Goal: Task Accomplishment & Management: Complete application form

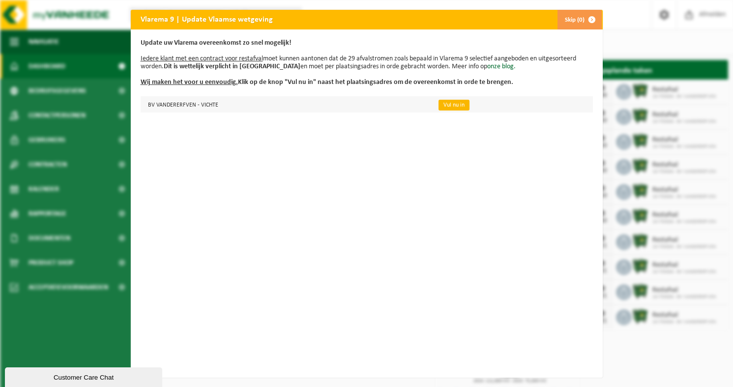
click at [438, 102] on link "Vul nu in" at bounding box center [453, 105] width 31 height 11
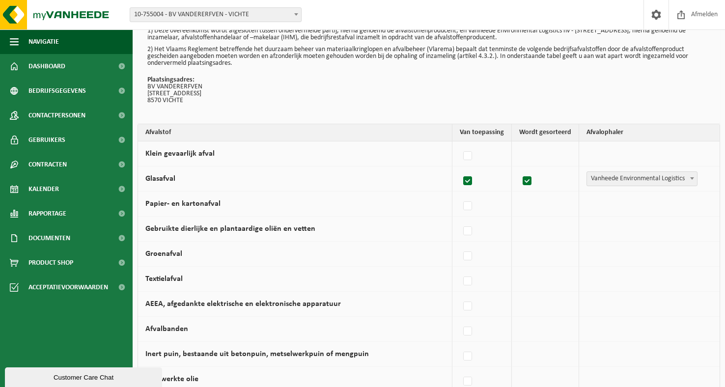
scroll to position [111, 0]
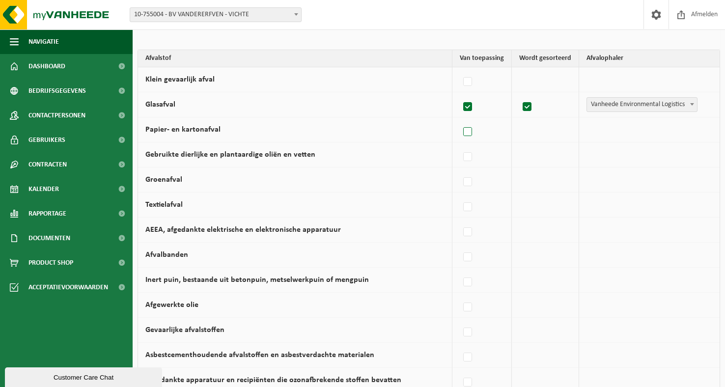
click at [471, 135] on label at bounding box center [468, 132] width 14 height 15
click at [460, 120] on input "Papier- en kartonafval" at bounding box center [459, 119] width 0 height 0
checkbox input "true"
click at [610, 128] on span "Vanheede Environmental Logistics" at bounding box center [641, 130] width 108 height 14
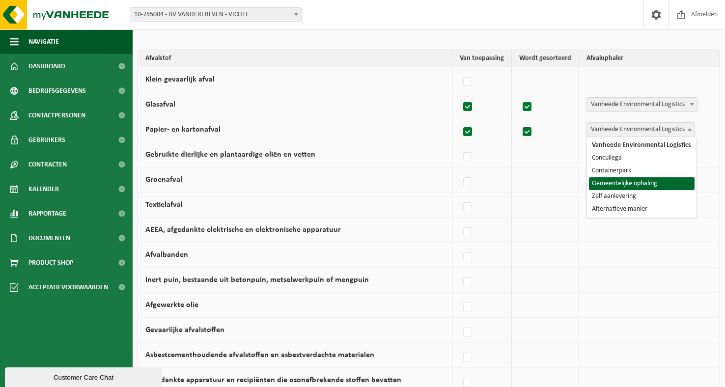
select select "Gemeentelijke ophaling"
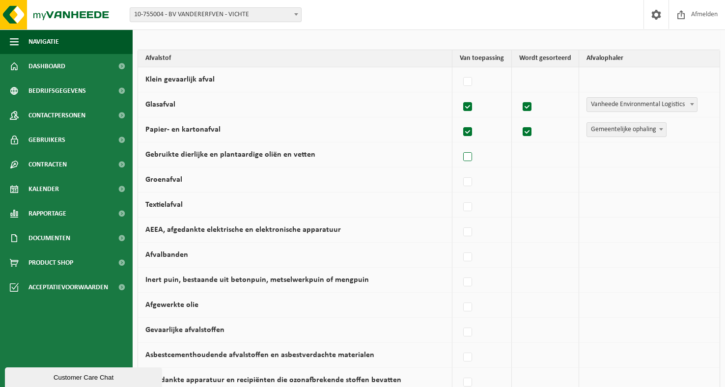
click at [471, 158] on label at bounding box center [468, 157] width 14 height 15
click at [460, 145] on input "Gebruikte dierlijke en plantaardige oliën en vetten" at bounding box center [459, 144] width 0 height 0
checkbox input "true"
click at [609, 153] on span "Vanheede Environmental Logistics" at bounding box center [641, 155] width 108 height 14
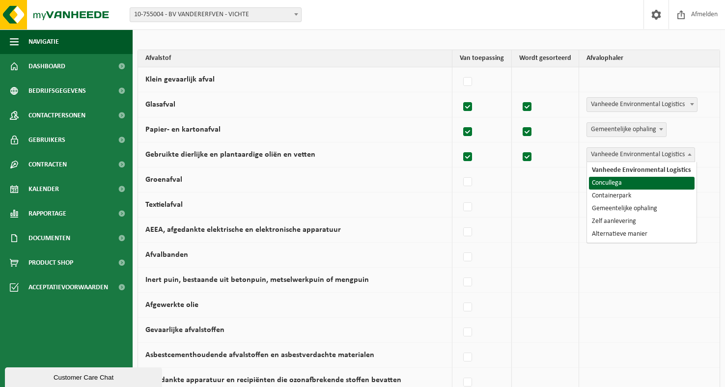
select select "Concullega"
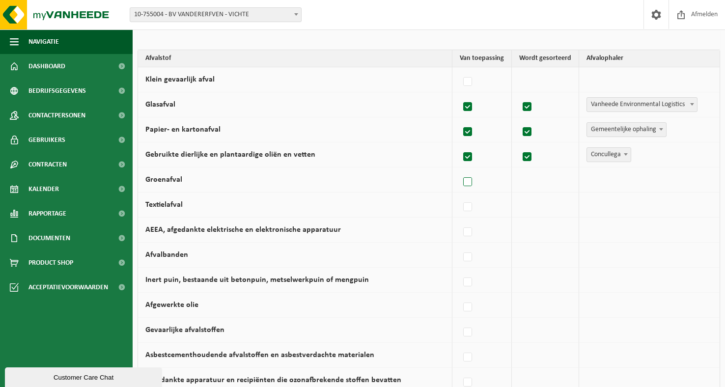
click at [474, 182] on label at bounding box center [468, 182] width 14 height 15
click at [460, 170] on input "Groenafval" at bounding box center [459, 170] width 0 height 0
checkbox input "true"
click at [603, 180] on span "Vanheede Environmental Logistics" at bounding box center [641, 180] width 108 height 14
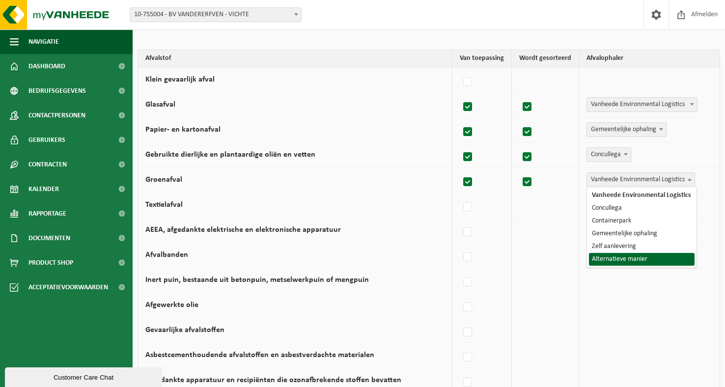
select select "Alternatieve manier"
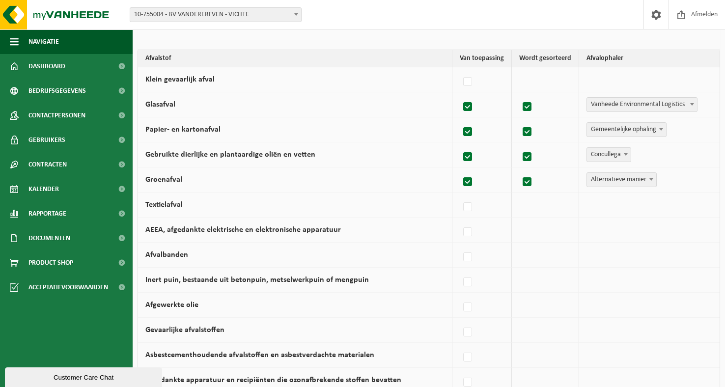
scroll to position [113, 0]
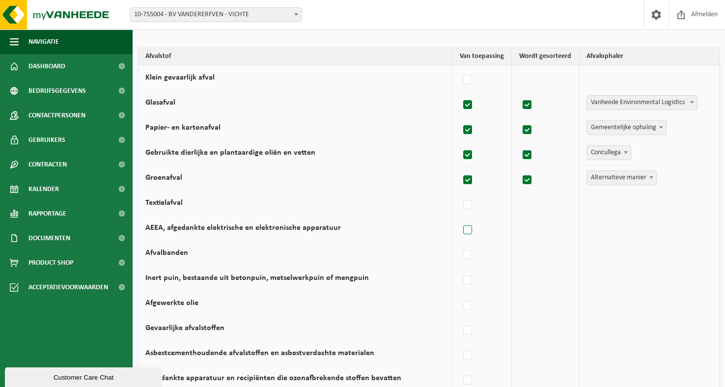
click at [469, 228] on label at bounding box center [468, 230] width 14 height 15
click at [460, 218] on input "AEEA, afgedankte elektrische en elektronische apparatuur" at bounding box center [459, 218] width 0 height 0
checkbox input "true"
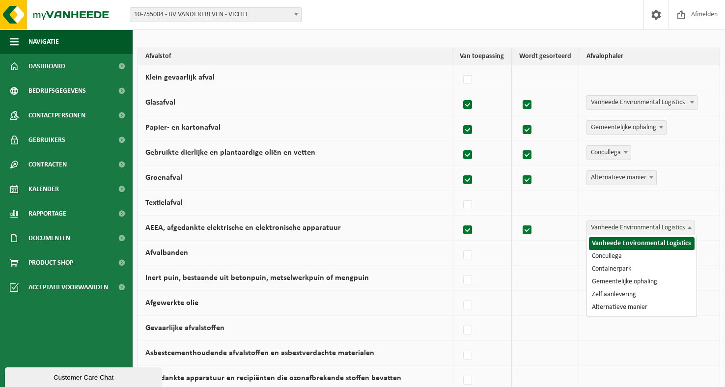
click at [613, 225] on span "Vanheede Environmental Logistics" at bounding box center [641, 228] width 108 height 14
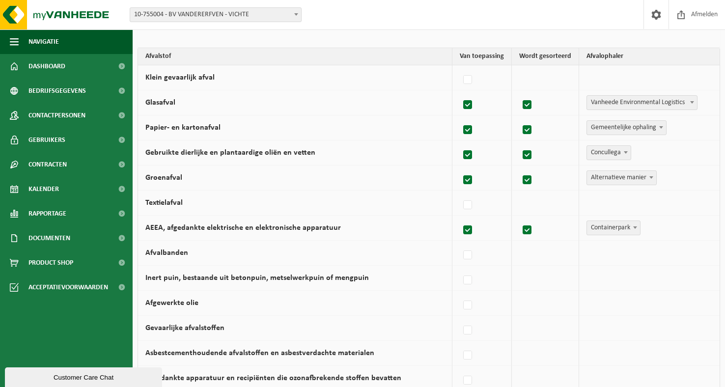
select select "Containerpark"
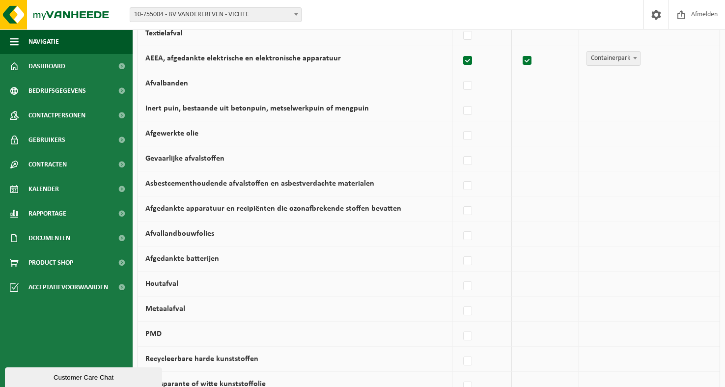
scroll to position [284, 0]
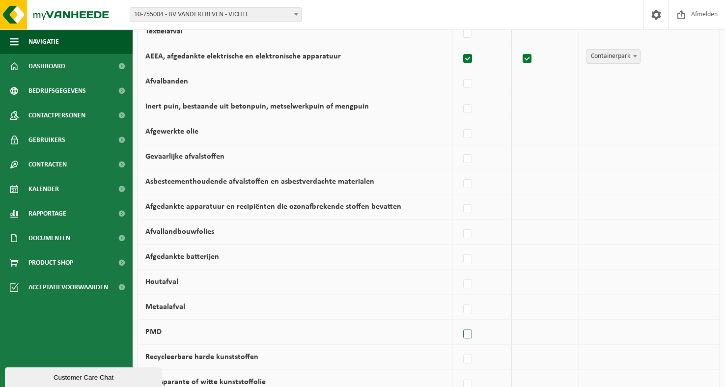
click at [466, 333] on label at bounding box center [468, 334] width 14 height 15
click at [460, 322] on input "PMD" at bounding box center [459, 322] width 0 height 0
checkbox input "true"
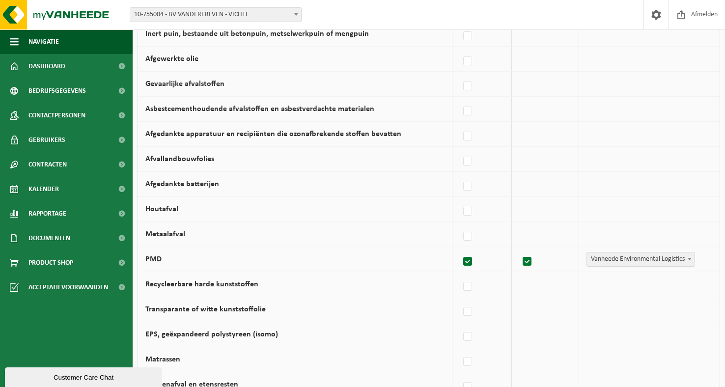
scroll to position [359, 0]
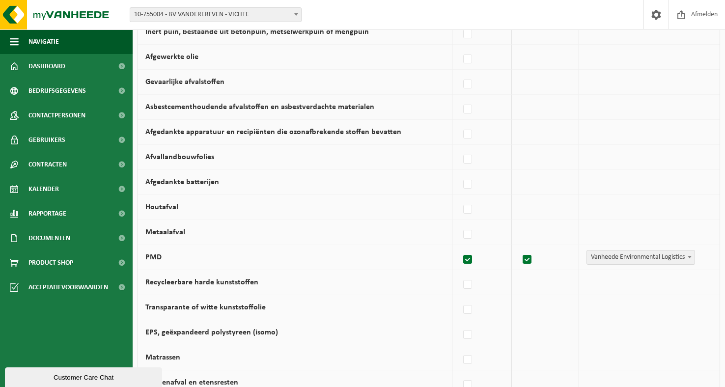
click at [628, 261] on span "Vanheede Environmental Logistics" at bounding box center [641, 258] width 108 height 14
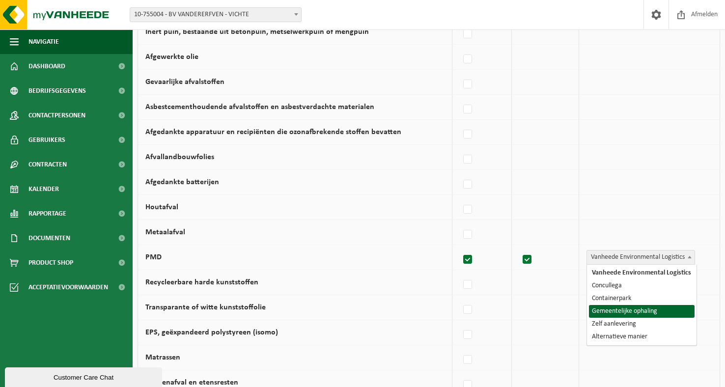
select select "Gemeentelijke ophaling"
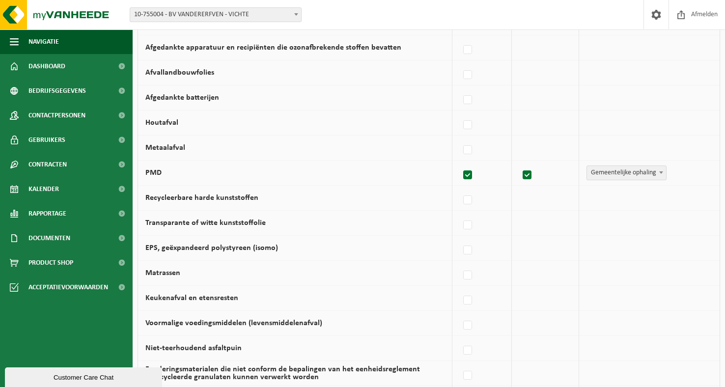
scroll to position [486, 0]
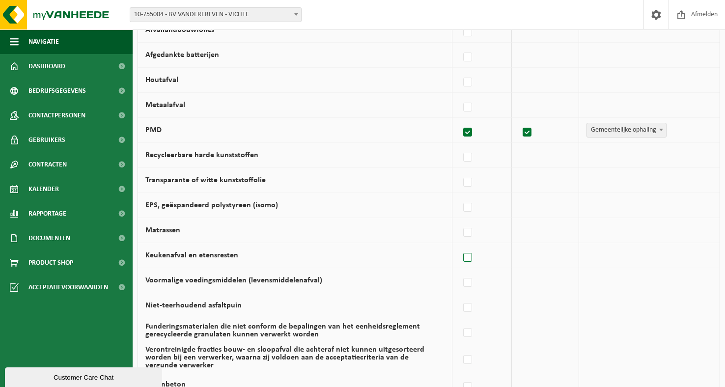
click at [468, 256] on label at bounding box center [468, 258] width 14 height 15
click at [460, 246] on input "Keukenafval en etensresten" at bounding box center [459, 245] width 0 height 0
checkbox input "true"
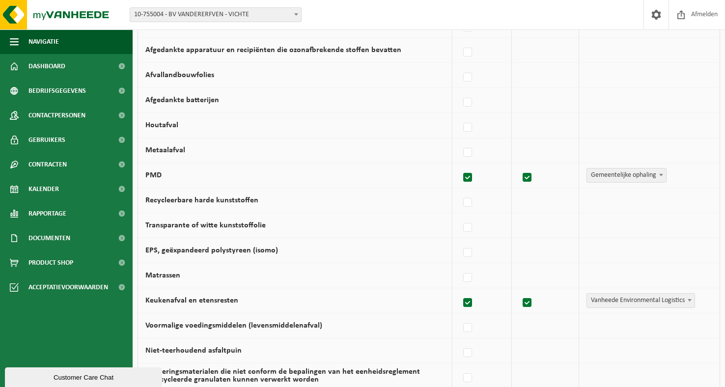
scroll to position [442, 0]
click at [62, 215] on span "Rapportage" at bounding box center [47, 213] width 38 height 25
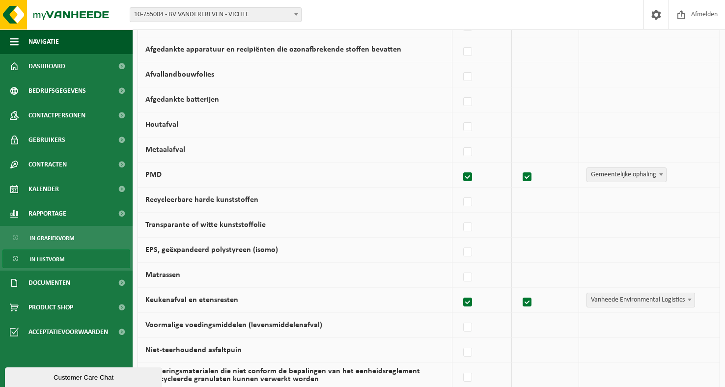
click at [63, 258] on span "In lijstvorm" at bounding box center [47, 259] width 34 height 19
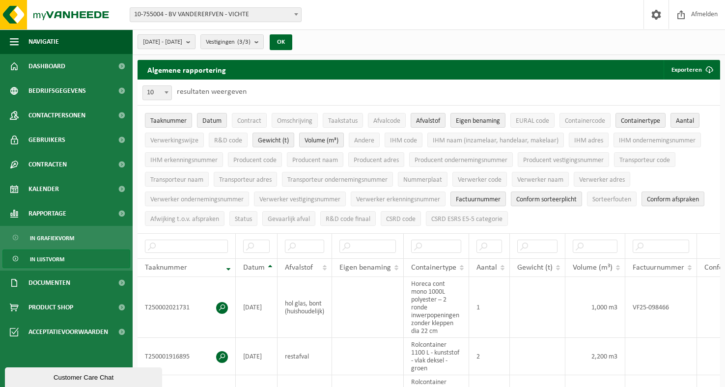
click at [182, 46] on span "2025-04-01 - 2025-09-23" at bounding box center [162, 42] width 39 height 15
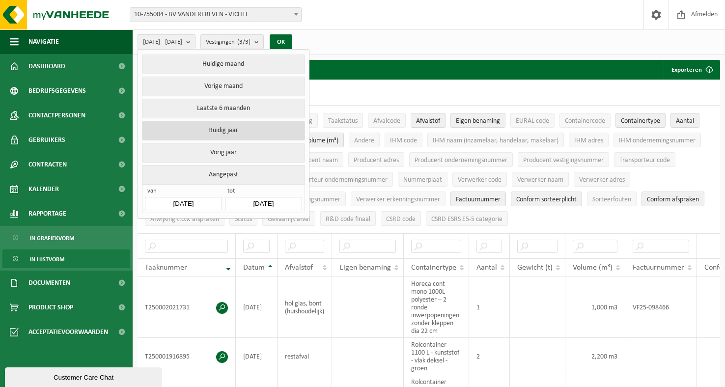
click at [220, 125] on button "Huidig jaar" at bounding box center [223, 131] width 163 height 20
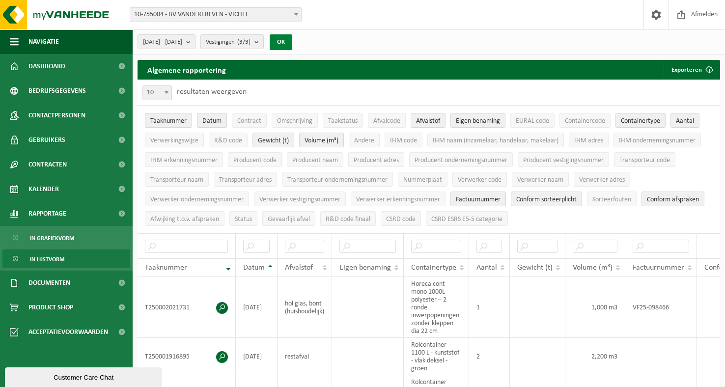
click at [292, 38] on button "OK" at bounding box center [281, 42] width 23 height 16
click at [21, 48] on button "Navigatie" at bounding box center [66, 41] width 133 height 25
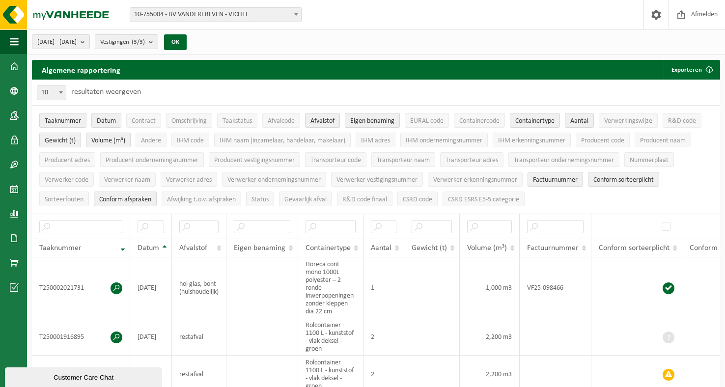
click at [379, 117] on span "Eigen benaming" at bounding box center [372, 120] width 44 height 7
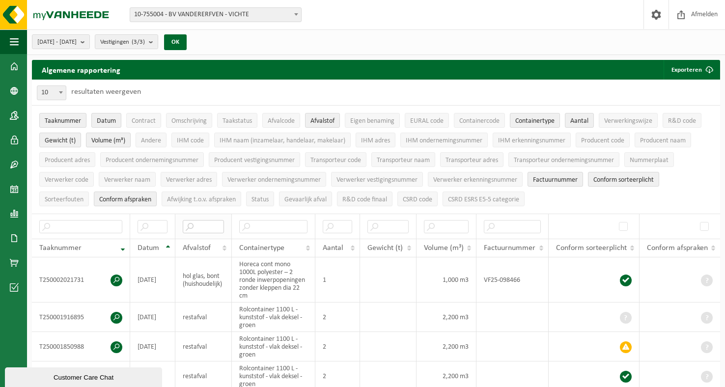
click at [213, 225] on input "text" at bounding box center [203, 226] width 41 height 13
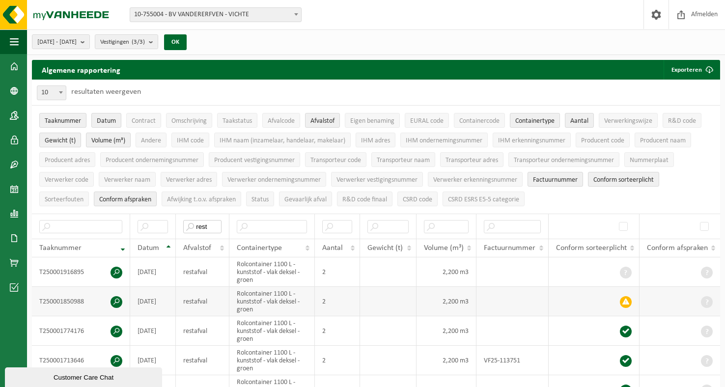
type input "rest"
click at [113, 299] on span at bounding box center [117, 302] width 12 height 12
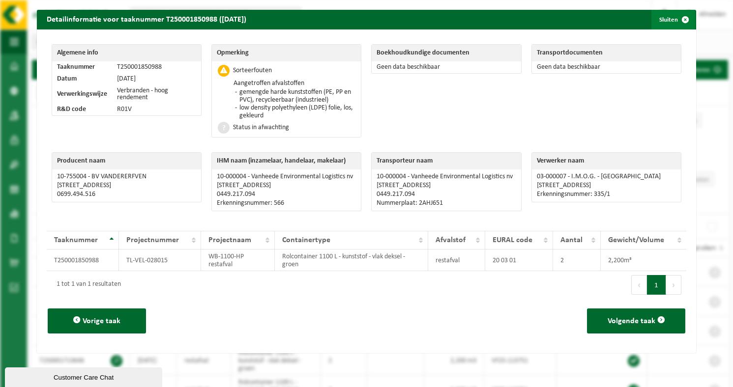
click at [679, 18] on span "button" at bounding box center [685, 20] width 20 height 20
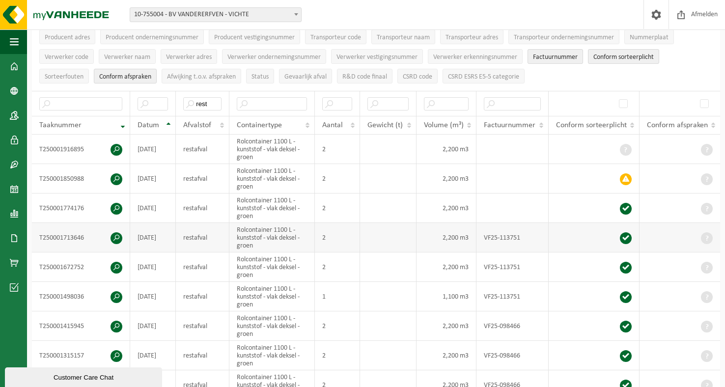
scroll to position [265, 0]
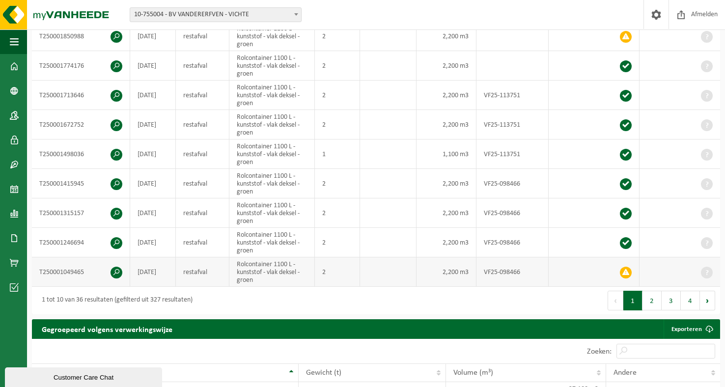
click at [627, 269] on span at bounding box center [626, 273] width 12 height 12
click at [120, 267] on span at bounding box center [117, 273] width 12 height 12
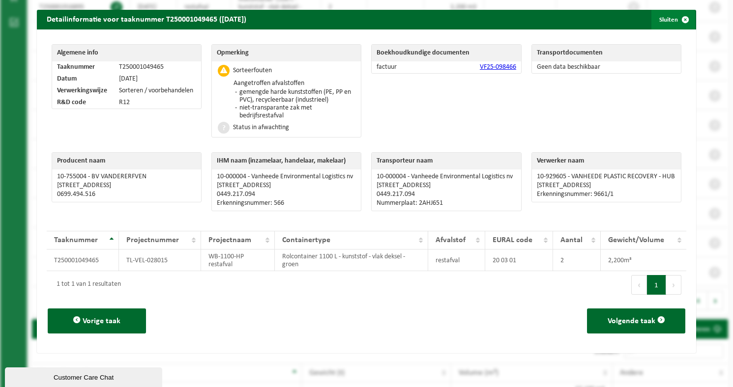
click at [677, 20] on span "button" at bounding box center [685, 20] width 20 height 20
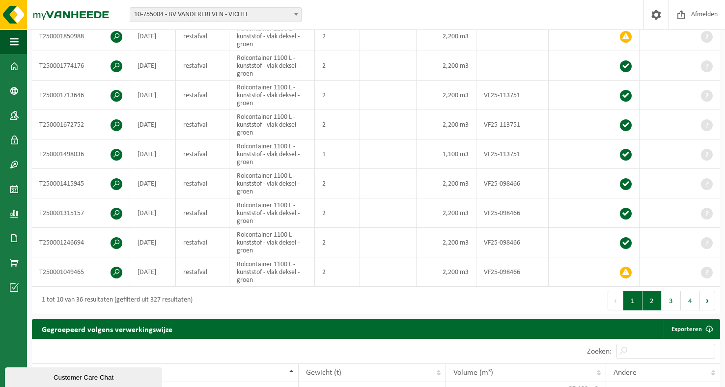
click at [651, 291] on button "2" at bounding box center [652, 301] width 19 height 20
click at [675, 293] on button "3" at bounding box center [671, 301] width 19 height 20
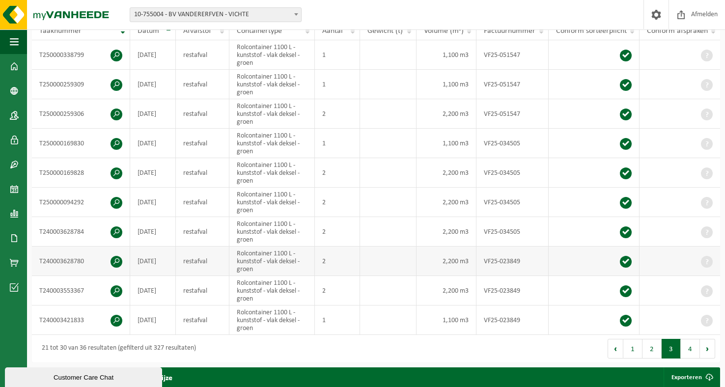
scroll to position [187, 0]
